Goal: Information Seeking & Learning: Find specific page/section

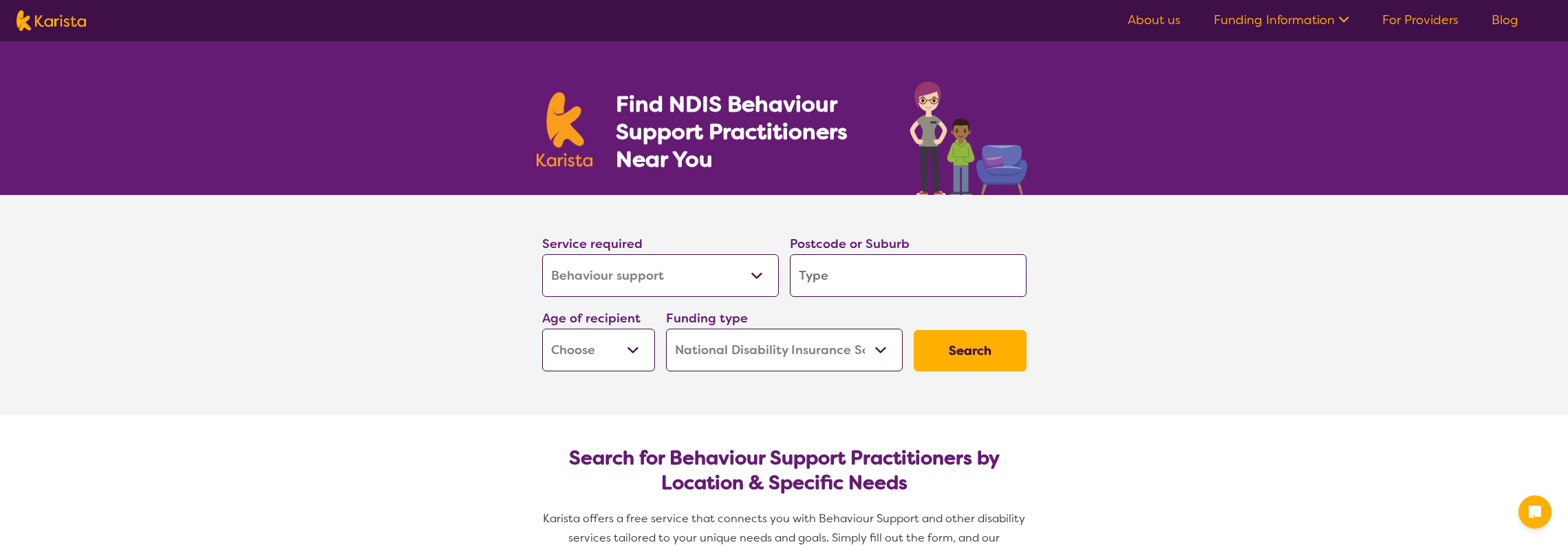
select select "Behaviour support"
select select "NDIS"
select select "Behaviour support"
select select "NDIS"
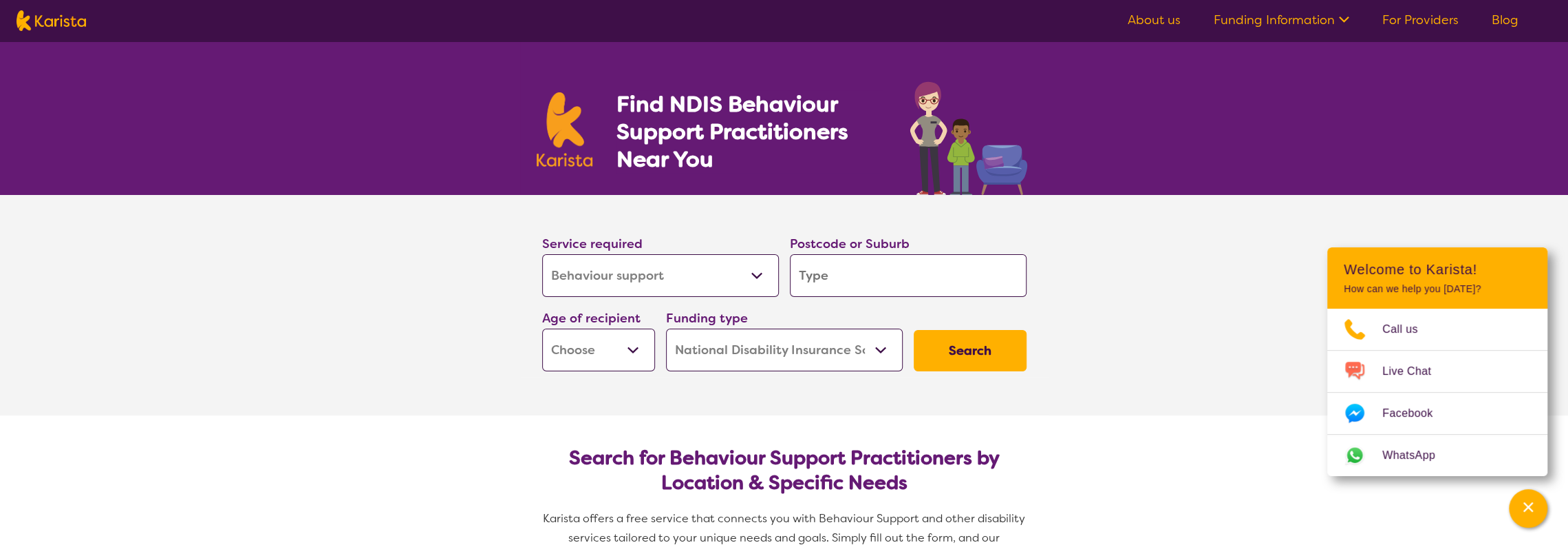
click at [837, 277] on input "search" at bounding box center [909, 275] width 237 height 43
type input "M"
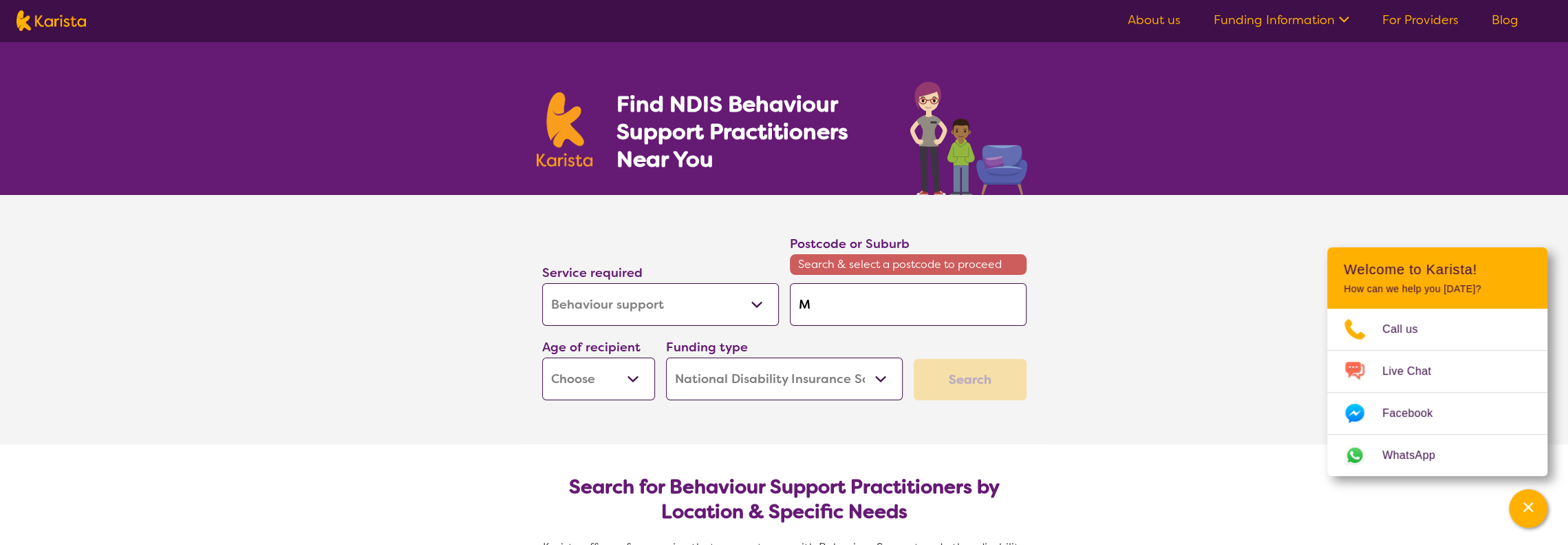
type input "Me"
type input "Mer"
type input "Merr"
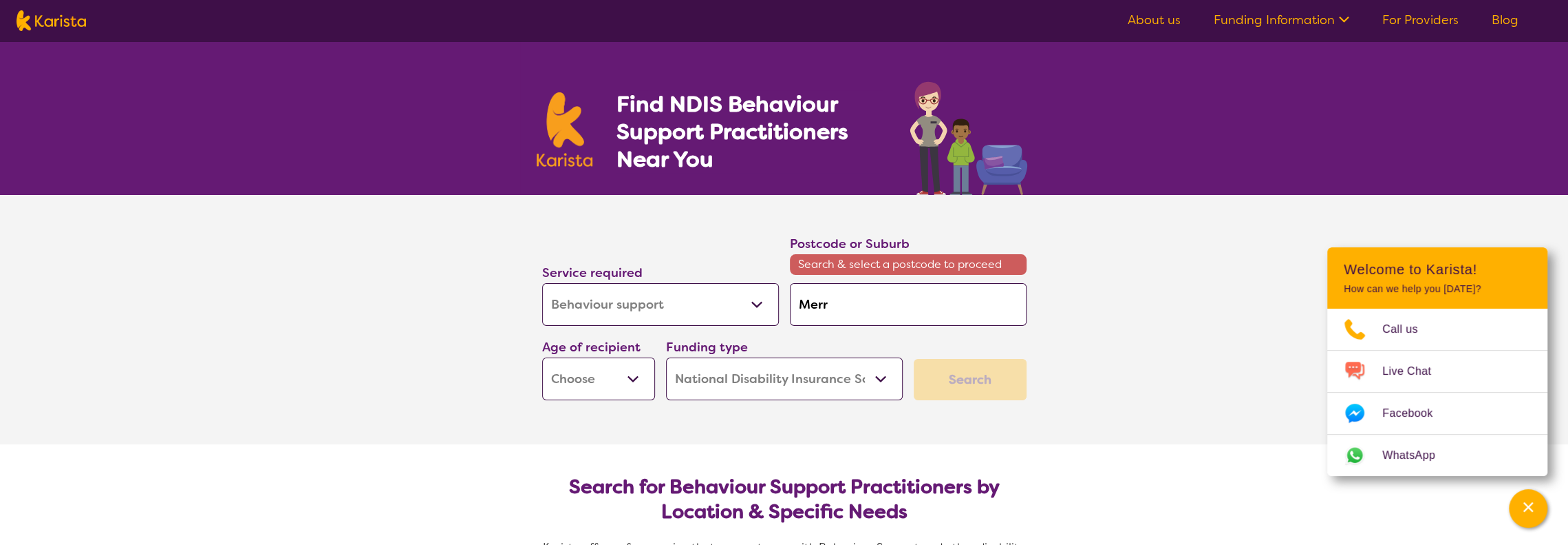
type input "Merr"
type input "Merry"
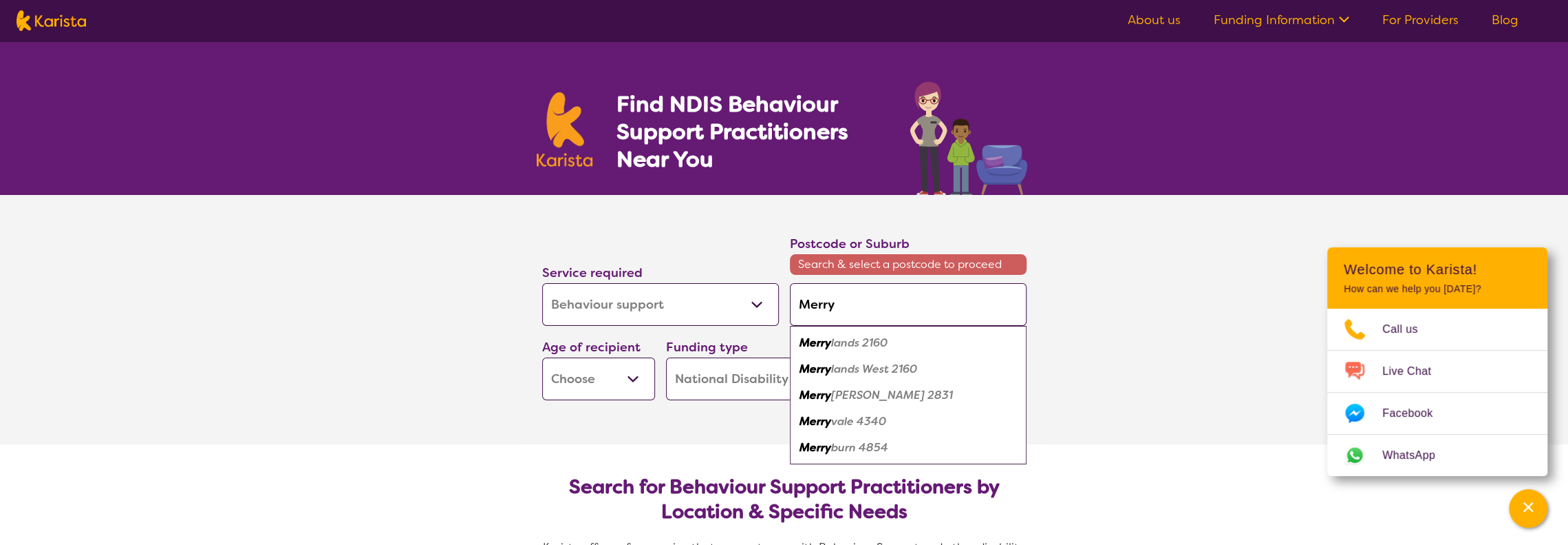
click at [845, 339] on em "lands 2160" at bounding box center [859, 343] width 56 height 15
type input "2160"
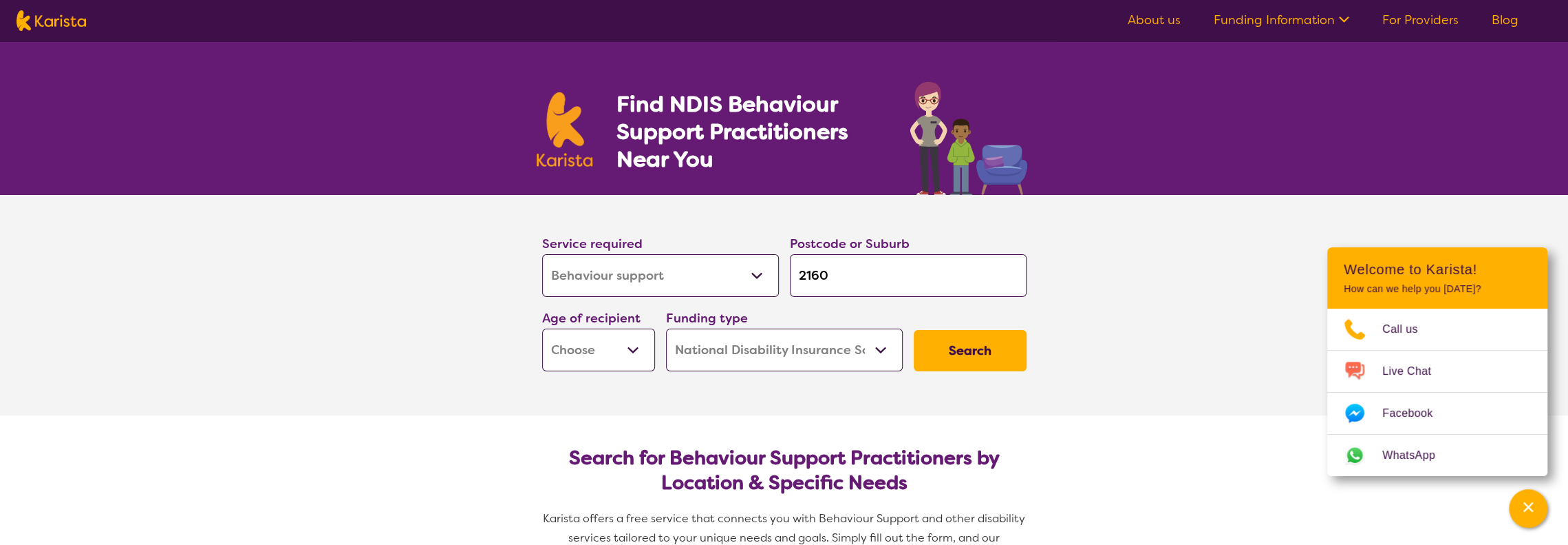
click at [615, 356] on select "Early Childhood - 0 to 9 Child - 10 to 11 Adolescent - 12 to 17 Adult - 18 to 6…" at bounding box center [599, 350] width 113 height 43
select select "EC"
click at [542, 329] on select "Early Childhood - 0 to 9 Child - 10 to 11 Adolescent - 12 to 17 Adult - 18 to 6…" at bounding box center [599, 350] width 113 height 43
select select "EC"
click at [766, 352] on select "Home Care Package (HCP) National Disability Insurance Scheme (NDIS) I don't know" at bounding box center [785, 350] width 237 height 43
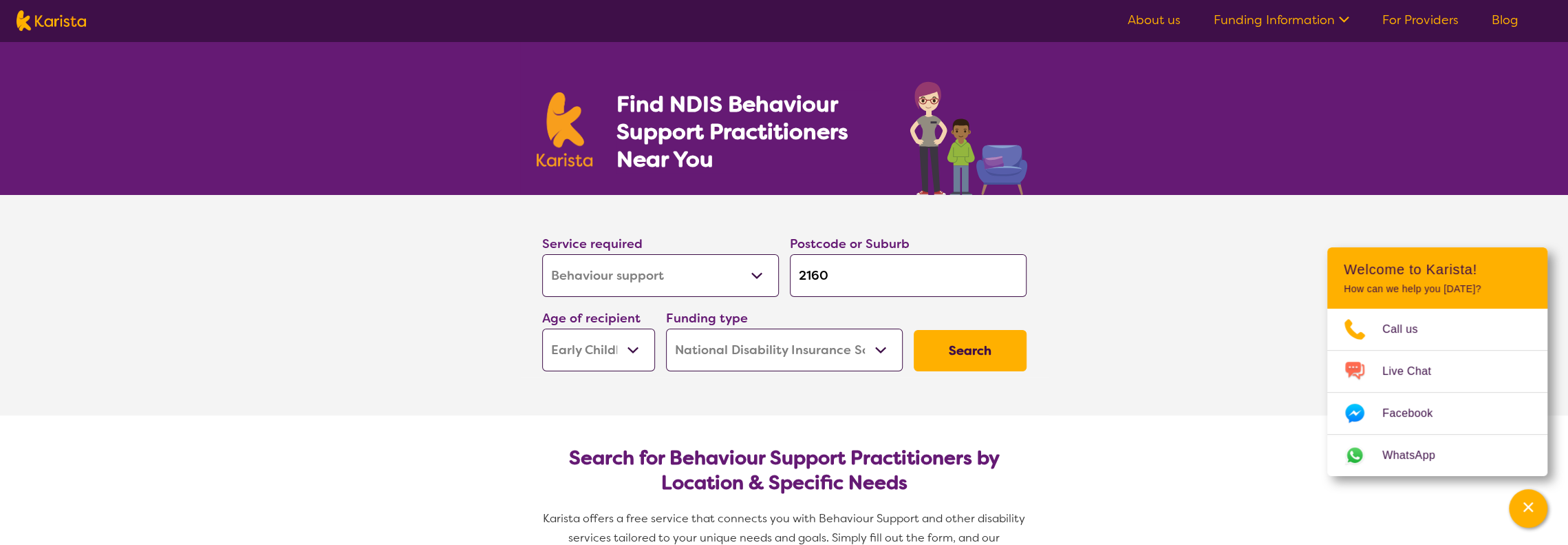
click at [766, 350] on select "Home Care Package (HCP) National Disability Insurance Scheme (NDIS) I don't know" at bounding box center [785, 350] width 237 height 43
click at [978, 353] on button "Search" at bounding box center [970, 350] width 113 height 42
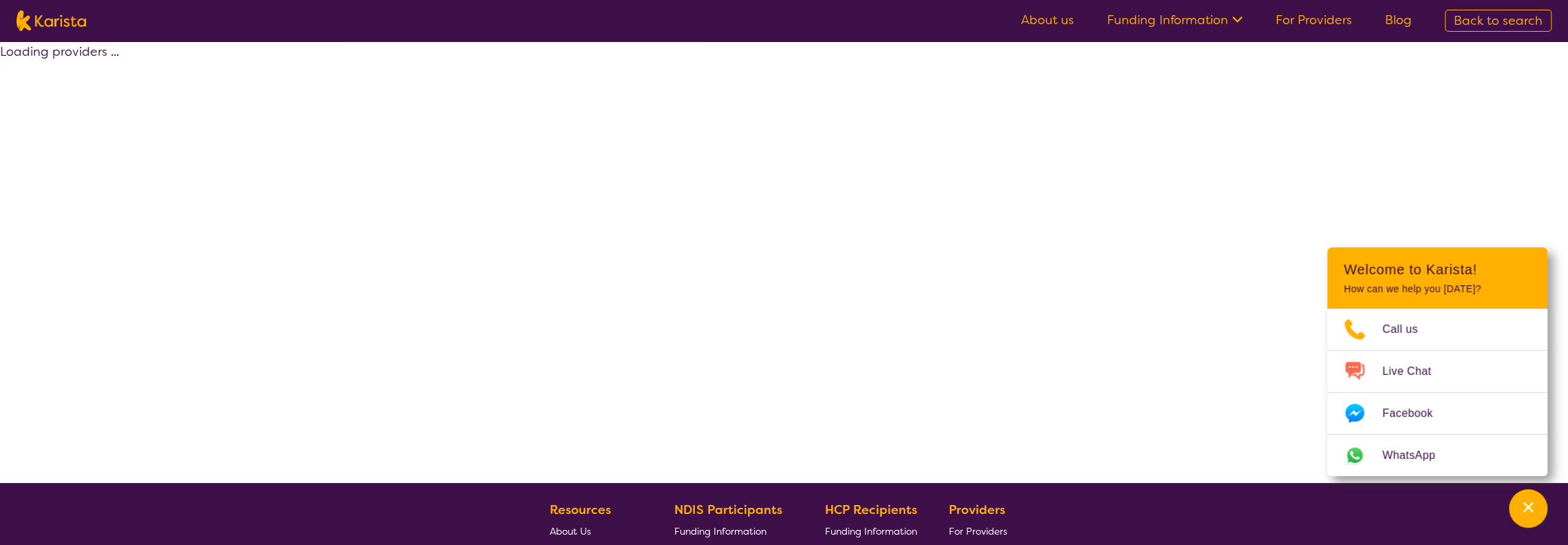
select select "by_score"
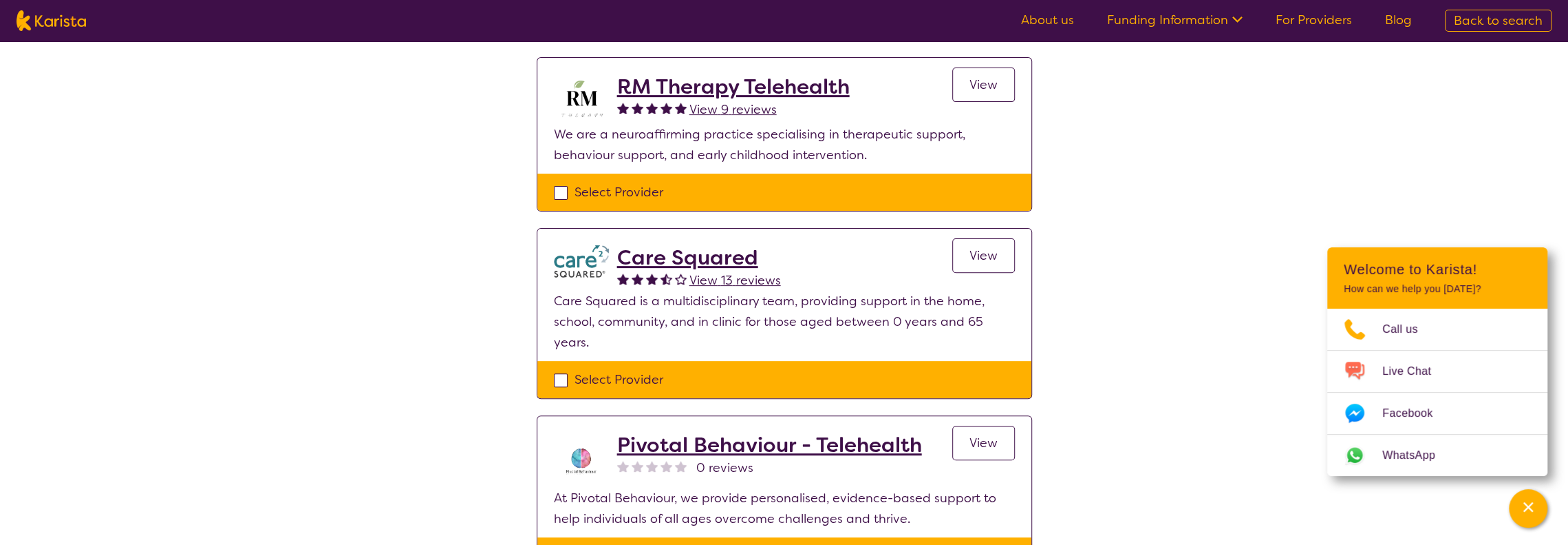
scroll to position [34, 0]
